Goal: Check status

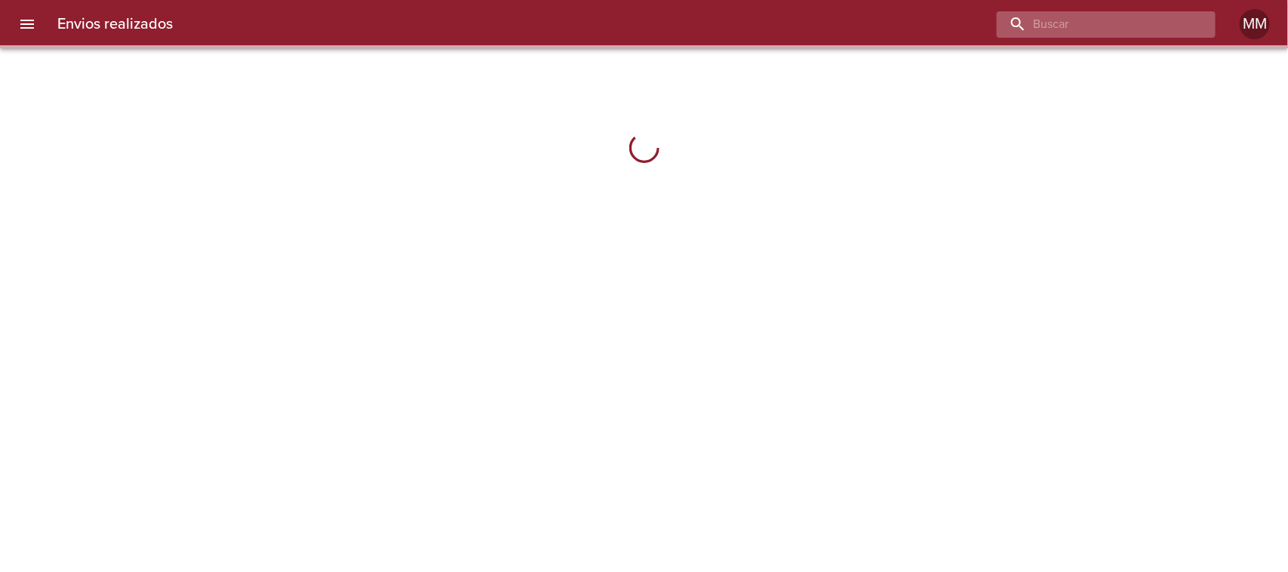
click at [1104, 26] on input "buscar" at bounding box center [1092, 24] width 193 height 26
paste input "[PERSON_NAME]"
type input "[PERSON_NAME]"
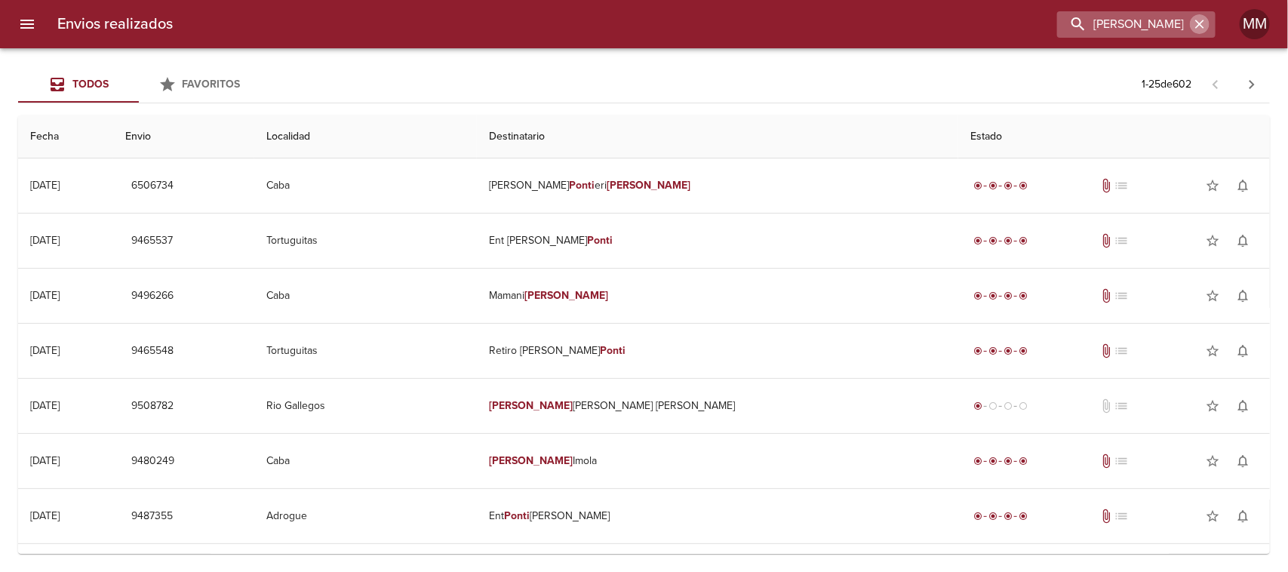
click at [1203, 20] on icon "button" at bounding box center [1199, 24] width 9 height 9
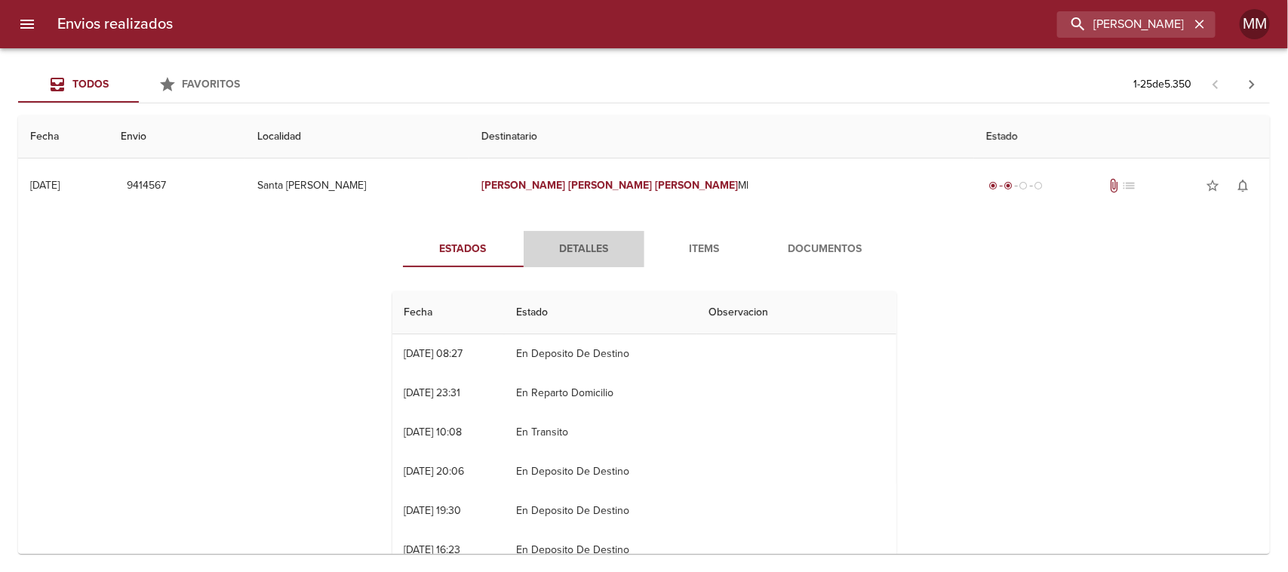
click at [579, 245] on span "Detalles" at bounding box center [584, 249] width 103 height 19
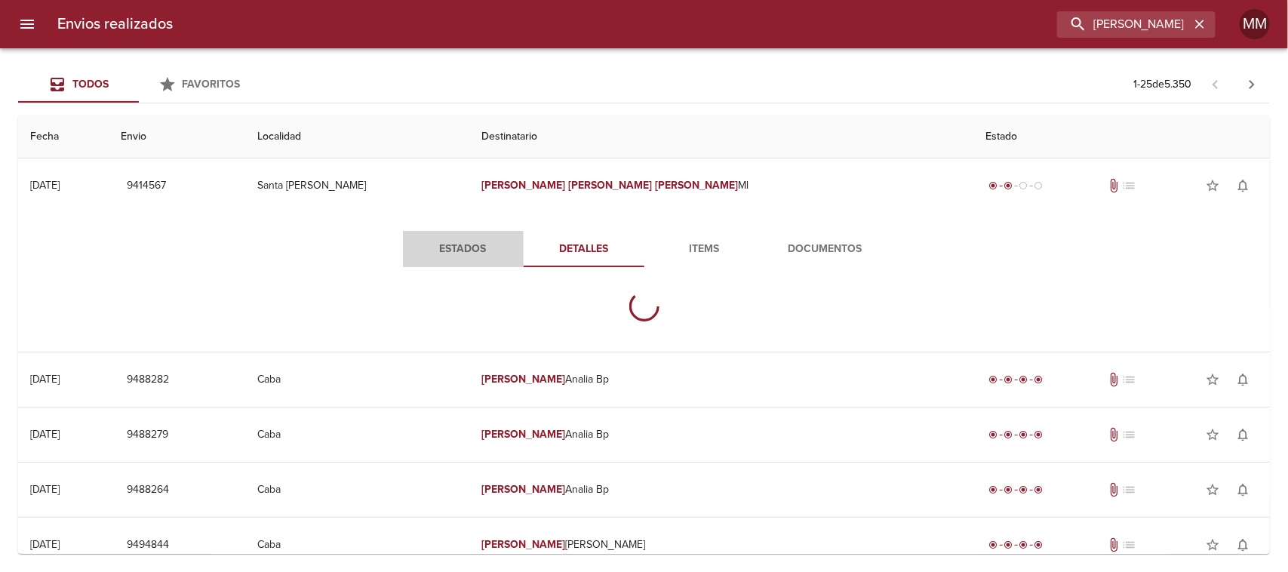
click at [499, 242] on span "Estados" at bounding box center [463, 249] width 103 height 19
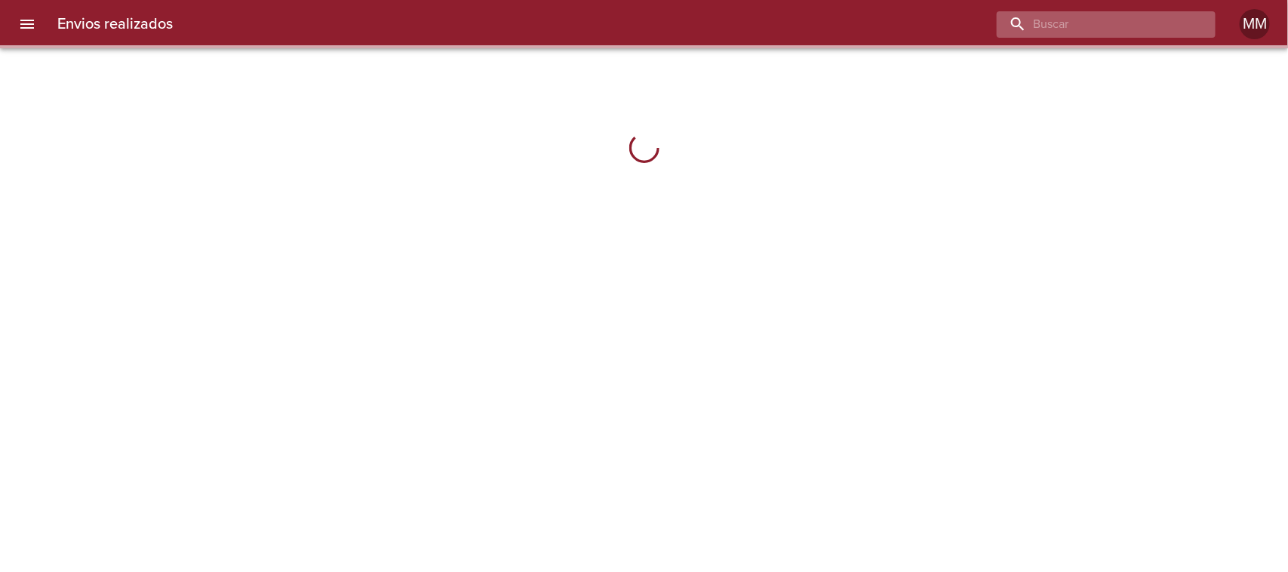
click at [1099, 21] on input "buscar" at bounding box center [1092, 24] width 193 height 26
paste input "[PERSON_NAME] [PERSON_NAME] ML"
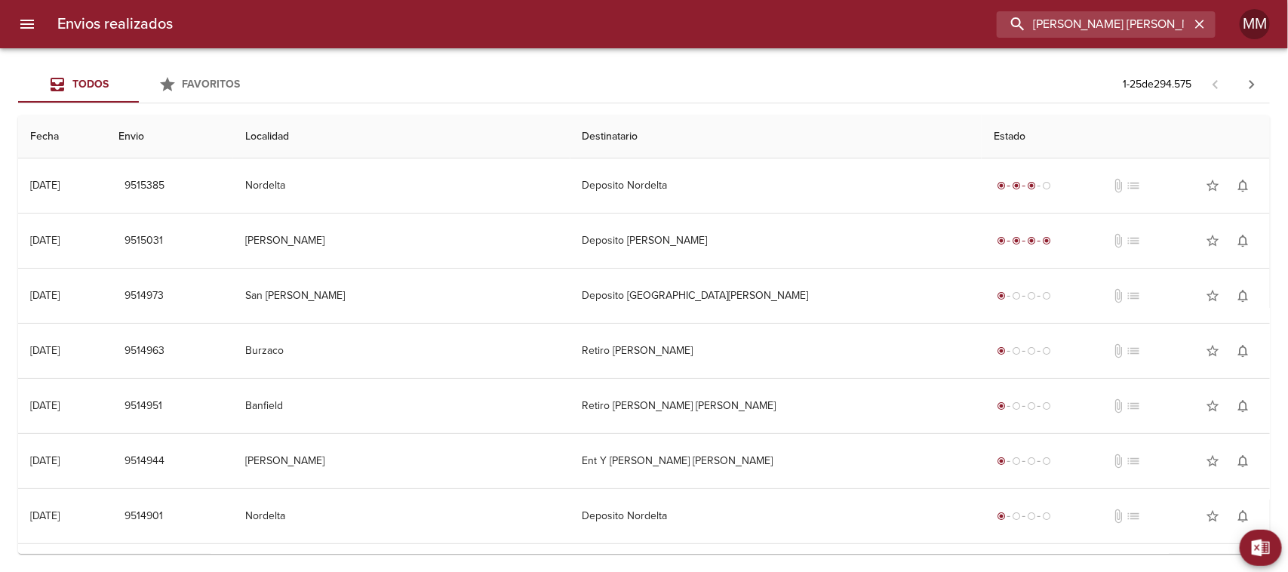
scroll to position [0, 16]
type input "[PERSON_NAME] [PERSON_NAME] ML"
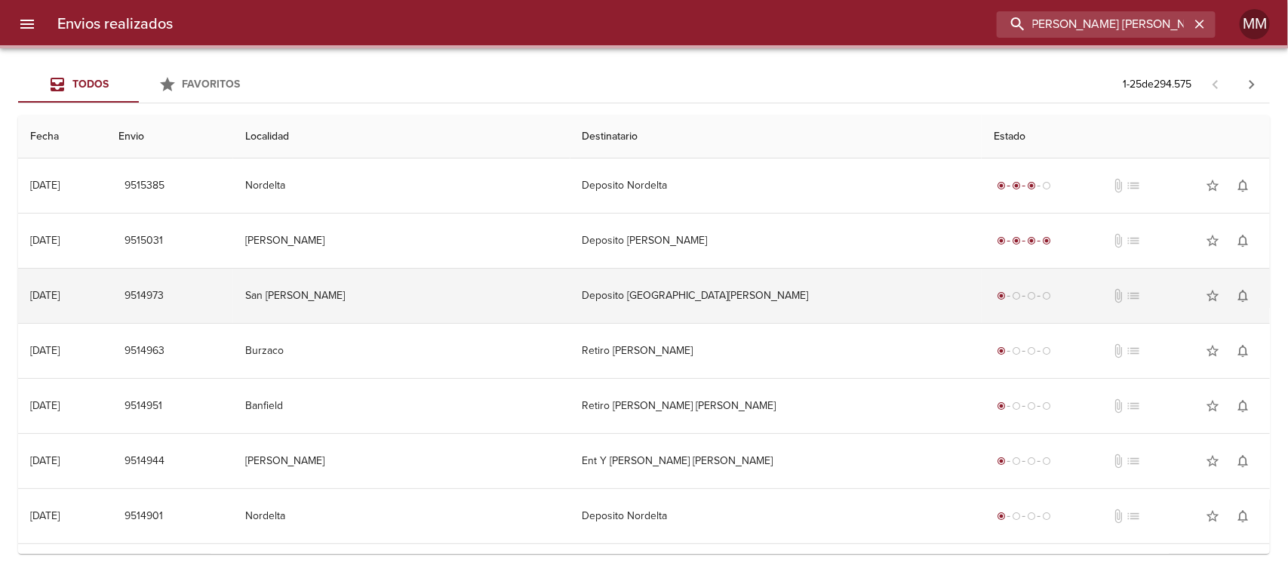
scroll to position [0, 0]
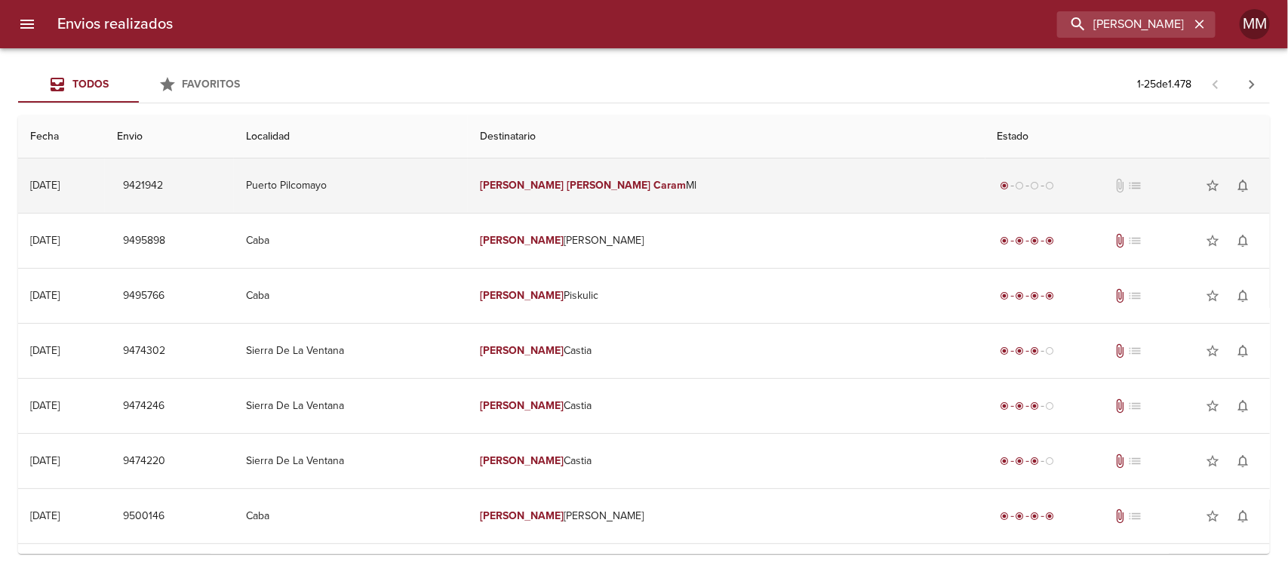
click at [653, 172] on td "[PERSON_NAME] [PERSON_NAME] [PERSON_NAME]" at bounding box center [726, 185] width 517 height 54
